Goal: Navigation & Orientation: Understand site structure

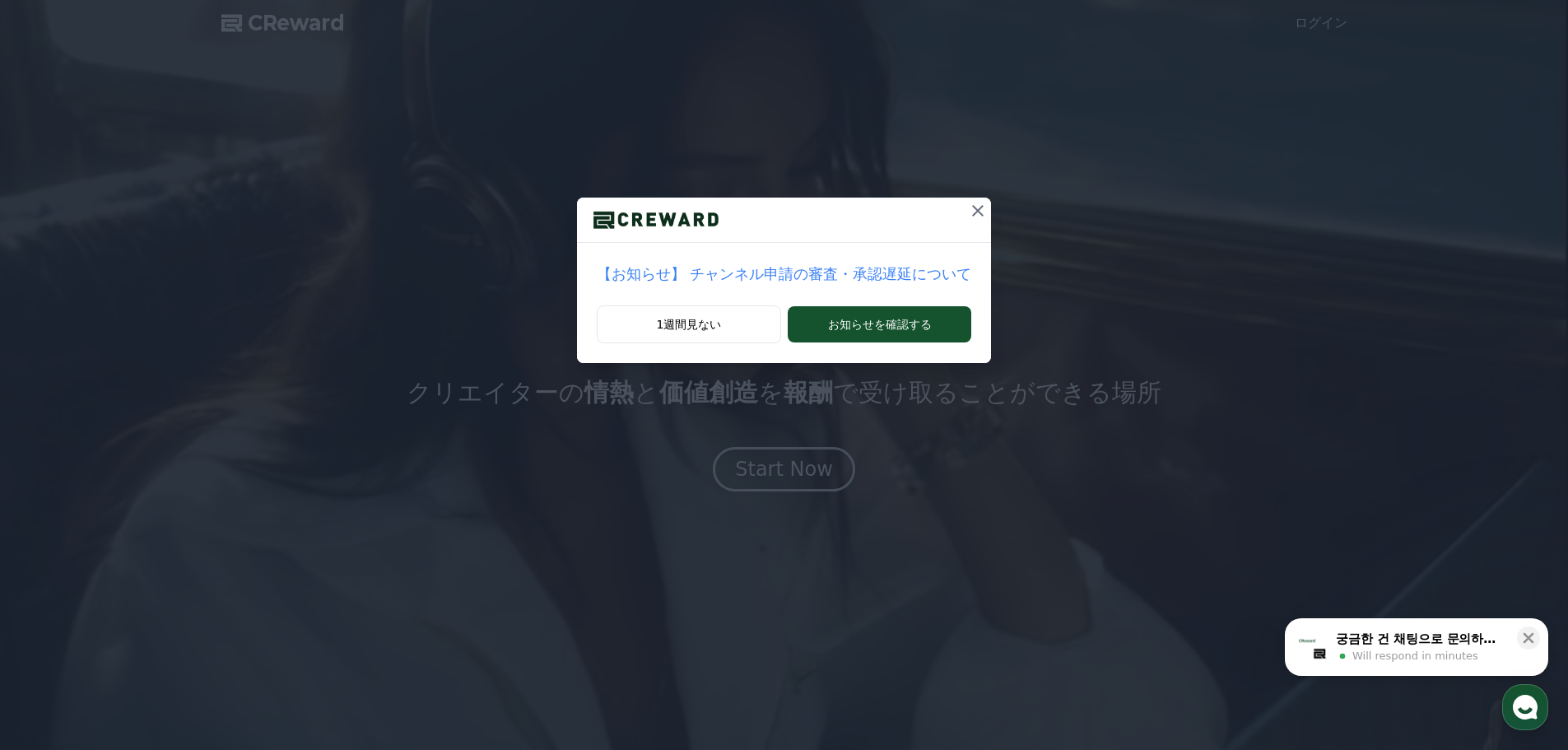
click at [972, 213] on icon at bounding box center [978, 211] width 12 height 12
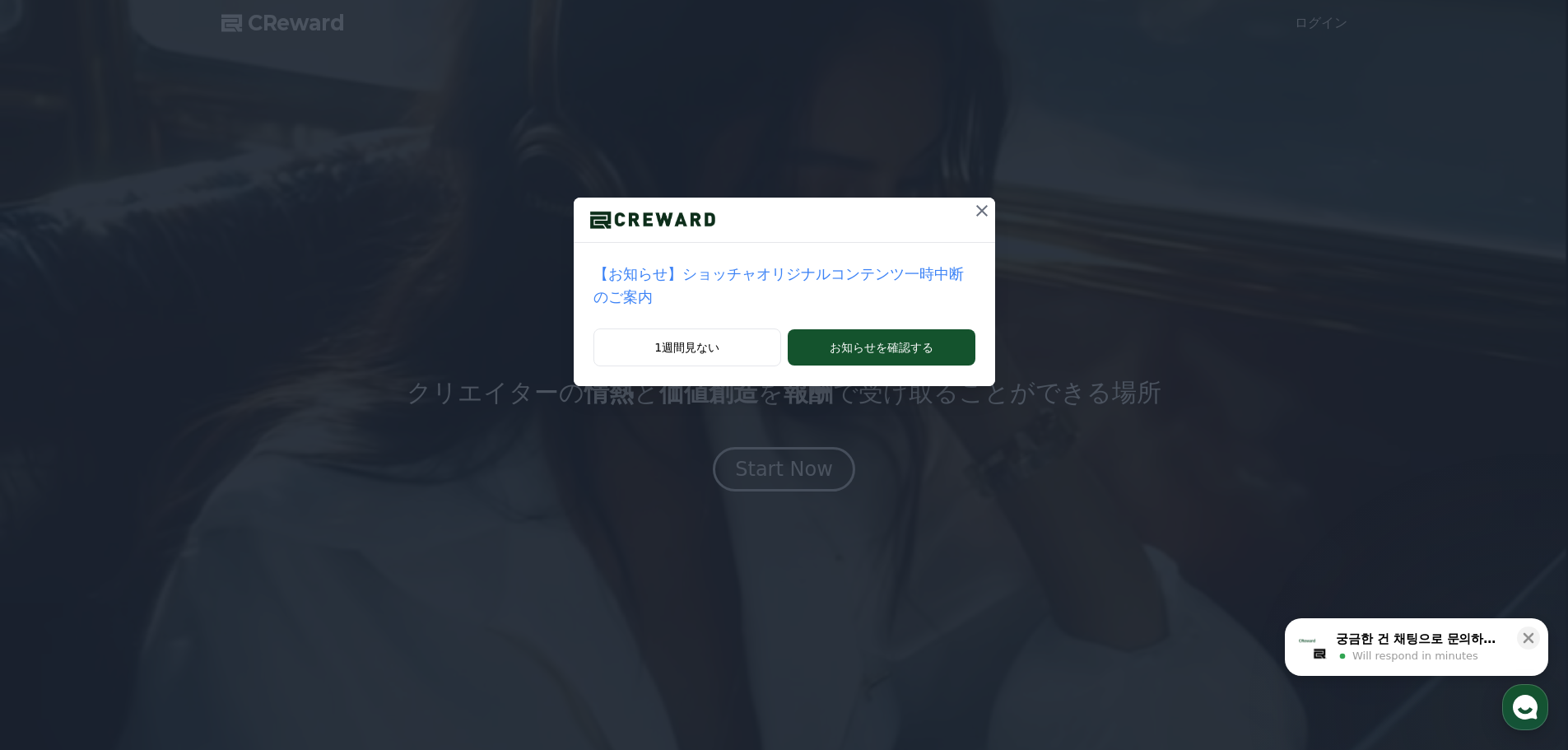
click at [972, 206] on icon at bounding box center [982, 210] width 20 height 20
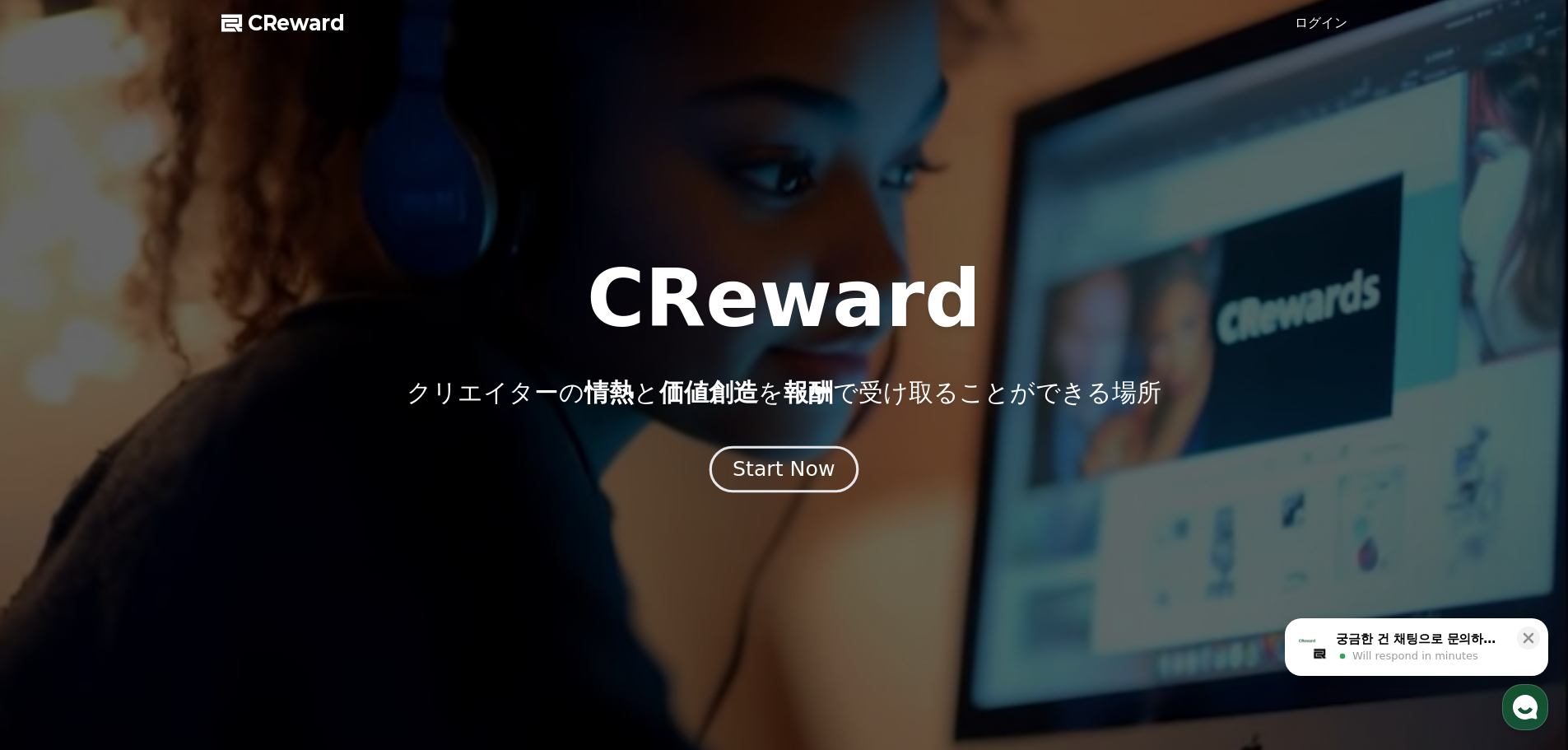
click at [801, 475] on div "Start Now" at bounding box center [784, 469] width 102 height 28
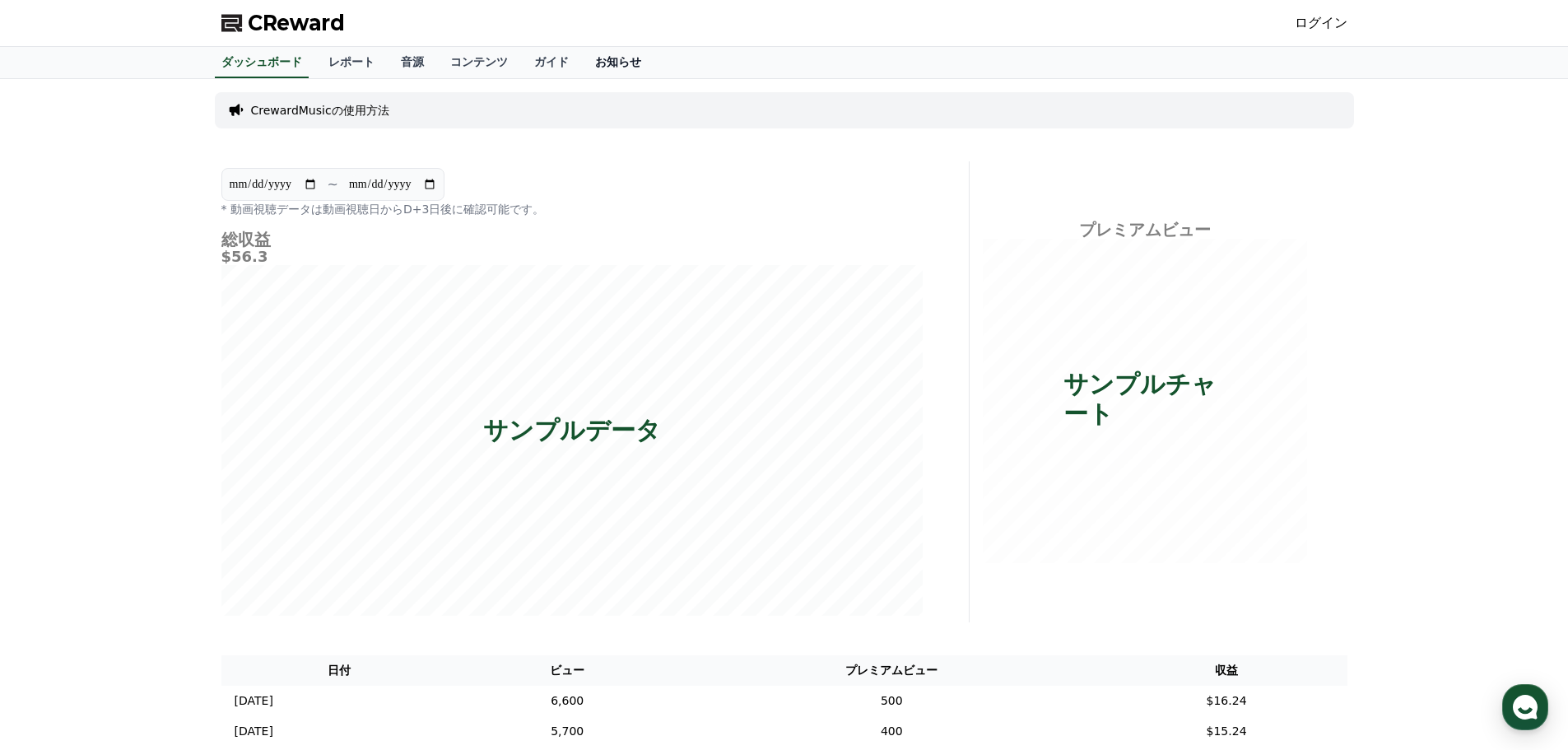
click at [582, 65] on link "お知らせ" at bounding box center [618, 62] width 72 height 31
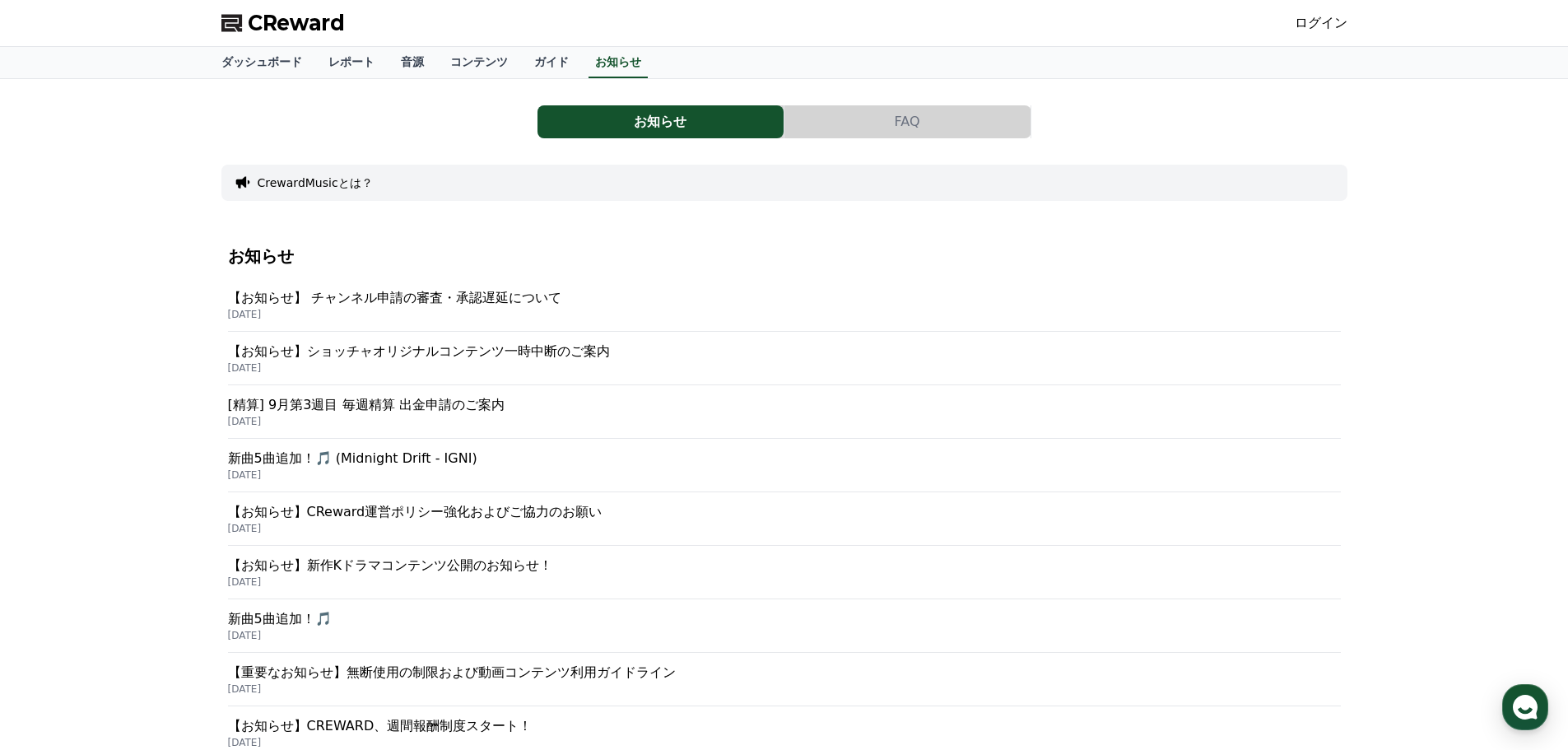
click at [486, 292] on p "【お知らせ】 チャンネル申請の審査・承認遅延について" at bounding box center [784, 298] width 1112 height 20
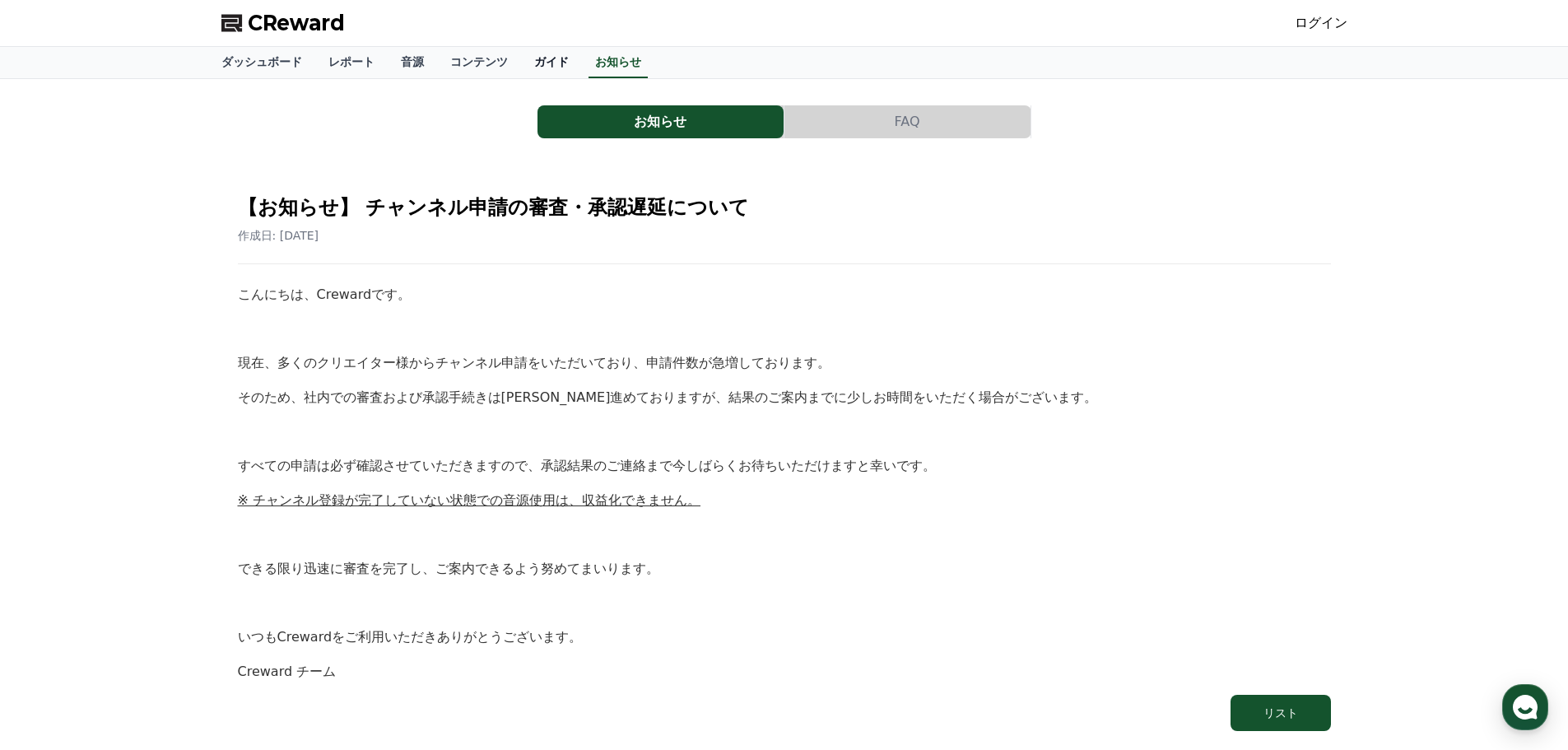
click at [521, 68] on link "ガイド" at bounding box center [552, 62] width 61 height 31
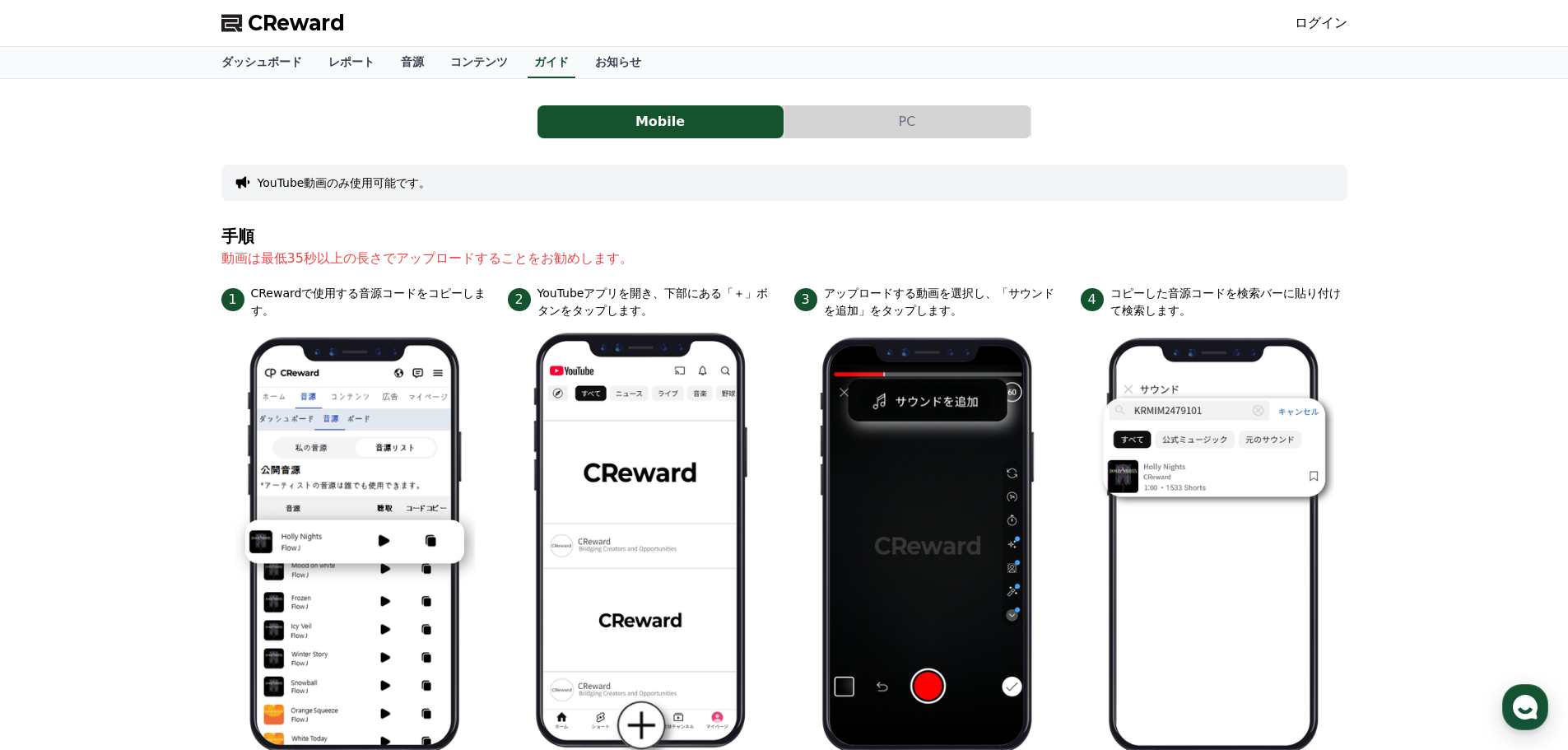
click at [828, 119] on button "PC" at bounding box center [908, 122] width 246 height 33
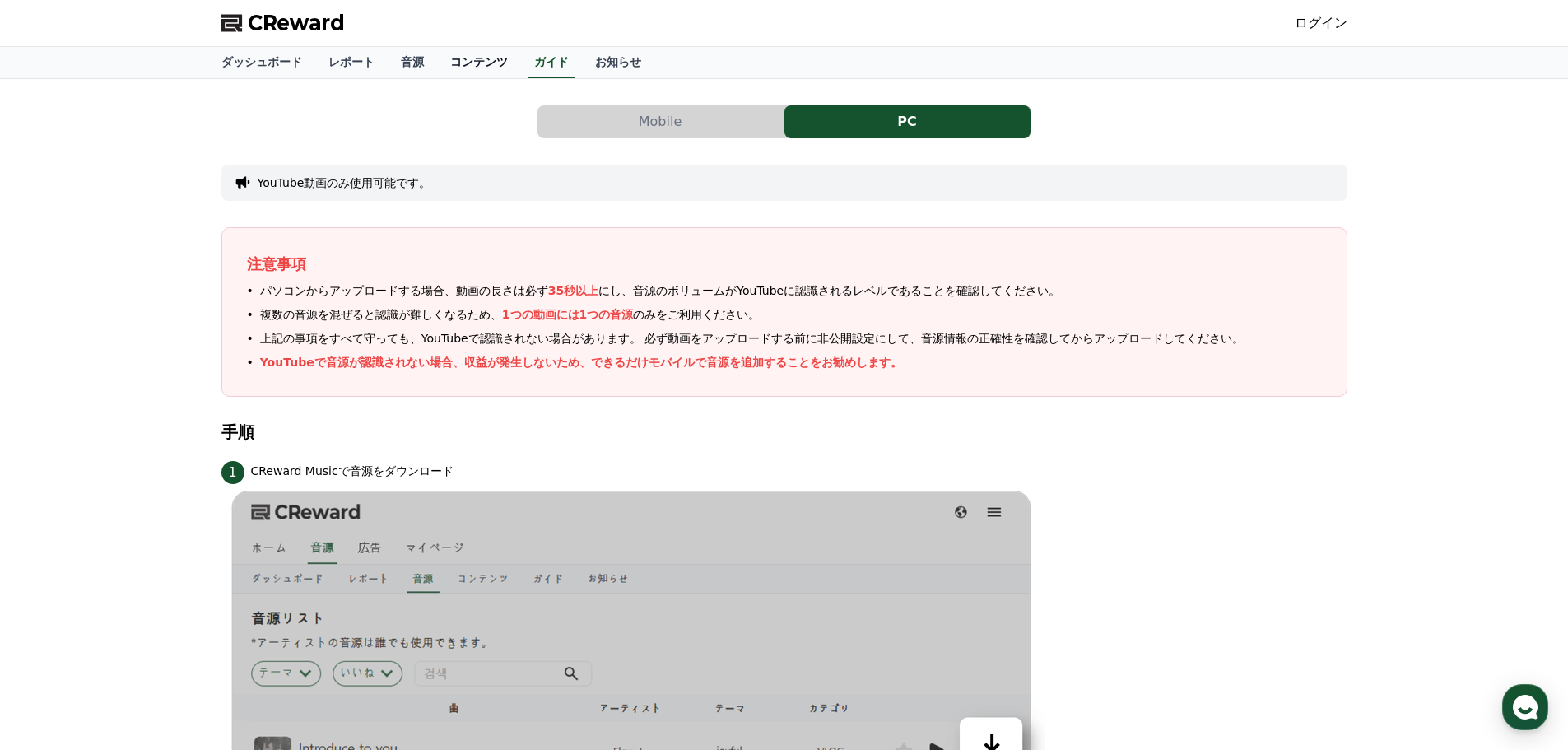
click at [447, 68] on link "コンテンツ" at bounding box center [478, 62] width 84 height 31
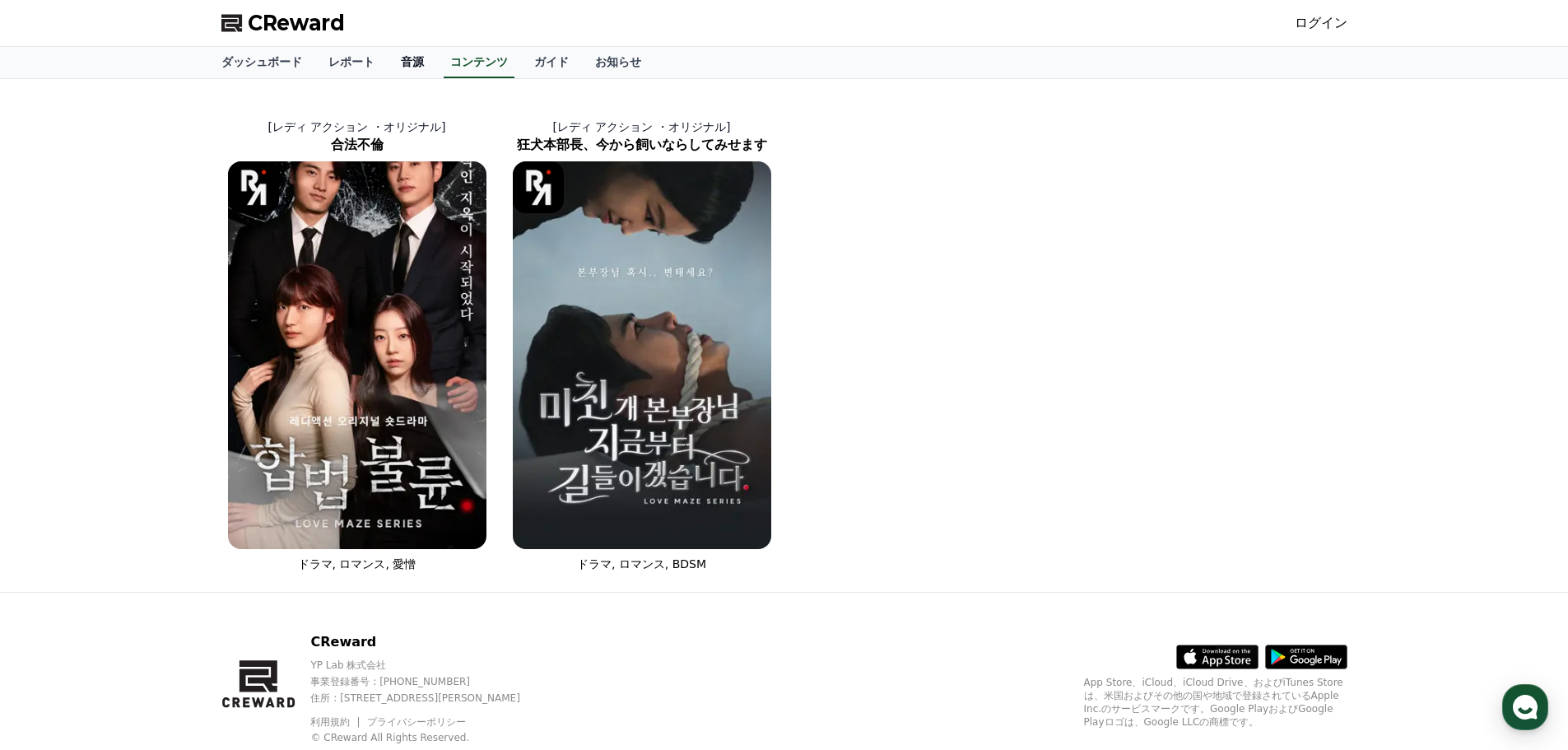
click at [388, 66] on link "音源" at bounding box center [412, 62] width 49 height 31
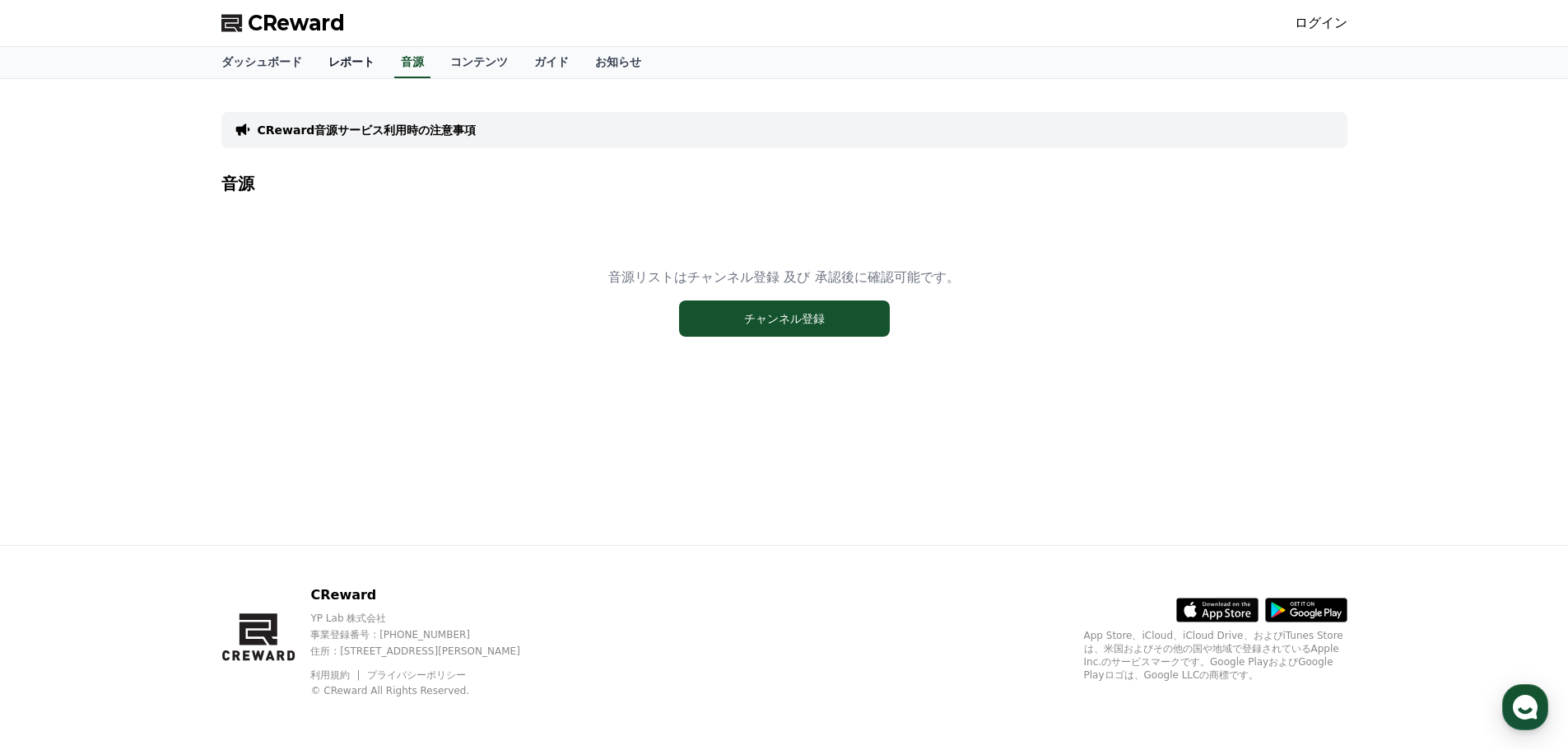
click at [334, 65] on link "レポート" at bounding box center [351, 62] width 72 height 31
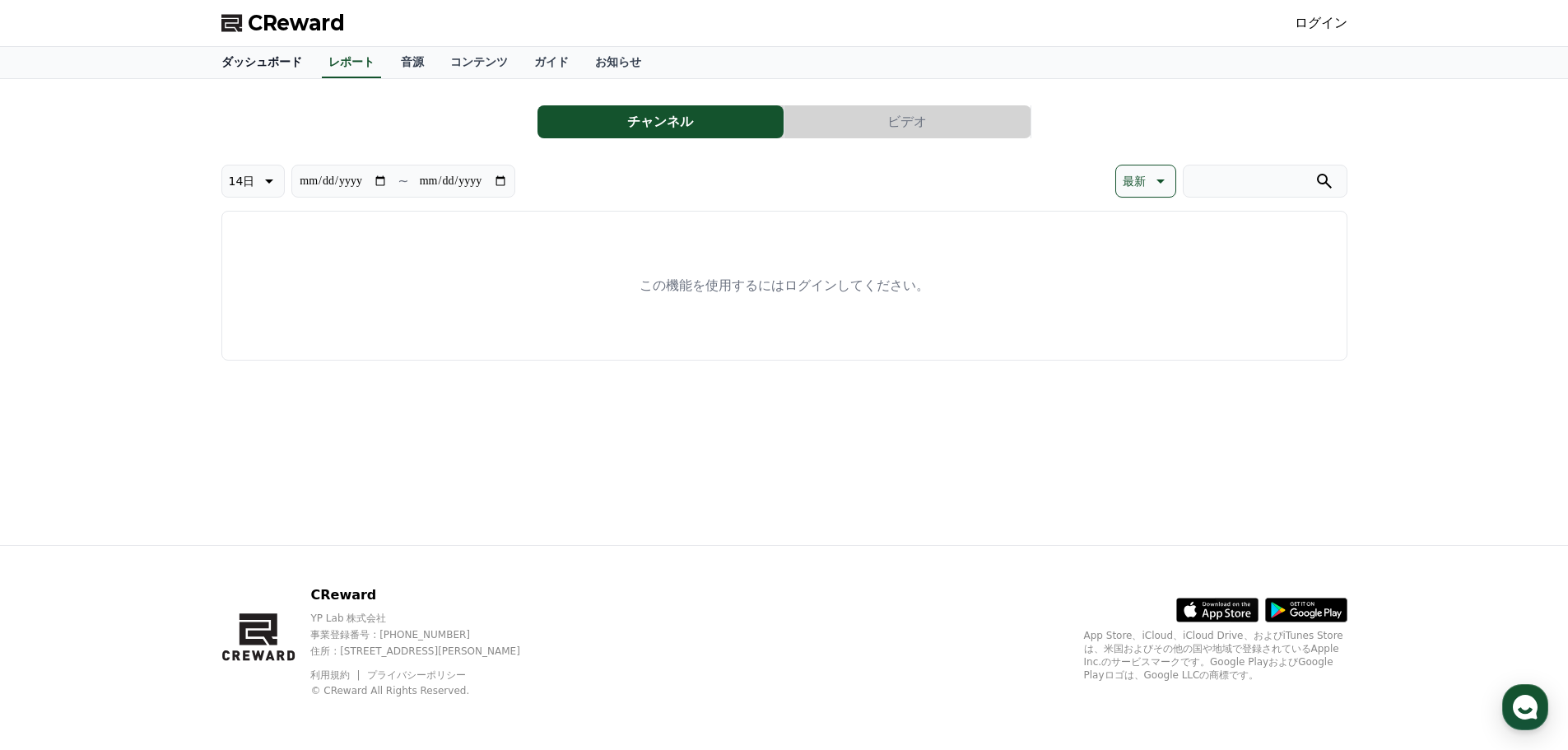
click at [263, 66] on link "ダッシュボード" at bounding box center [262, 62] width 107 height 31
